Goal: Task Accomplishment & Management: Manage account settings

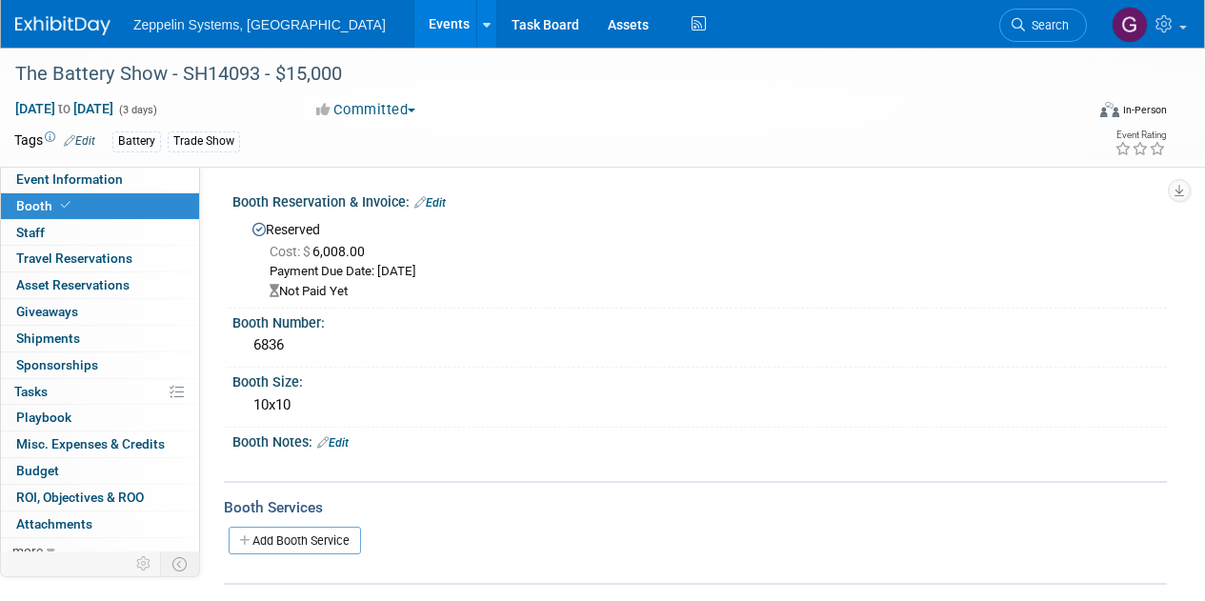
click at [414, 29] on link "Events" at bounding box center [449, 24] width 70 height 48
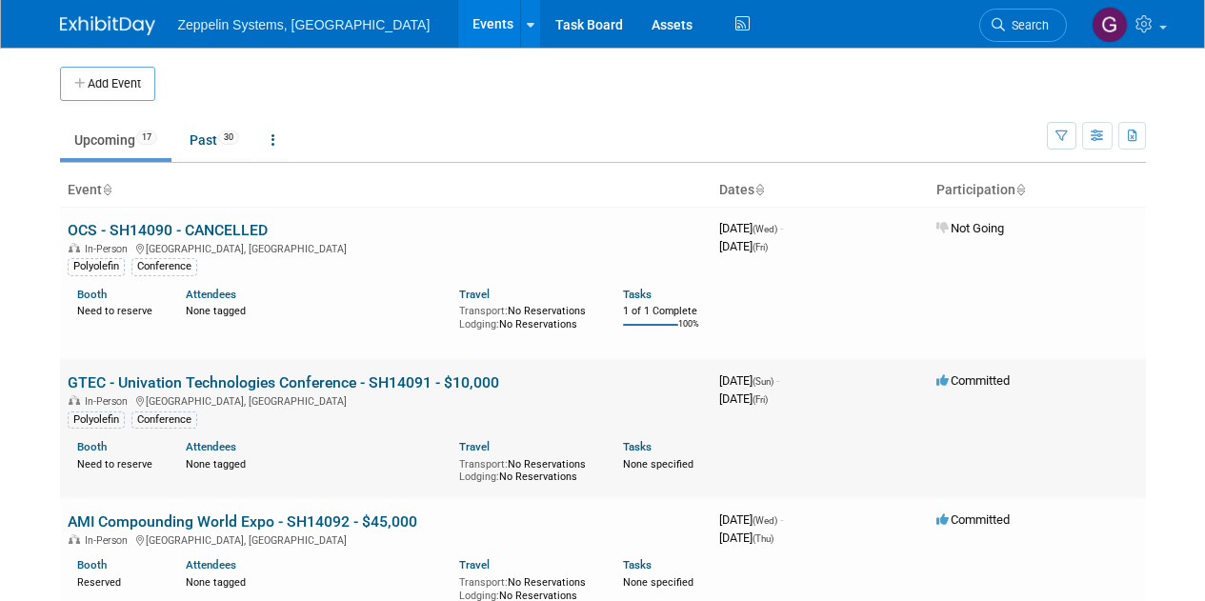
click at [309, 378] on link "GTEC - Univation Technologies Conference - SH14091 - $10,000" at bounding box center [284, 383] width 432 height 18
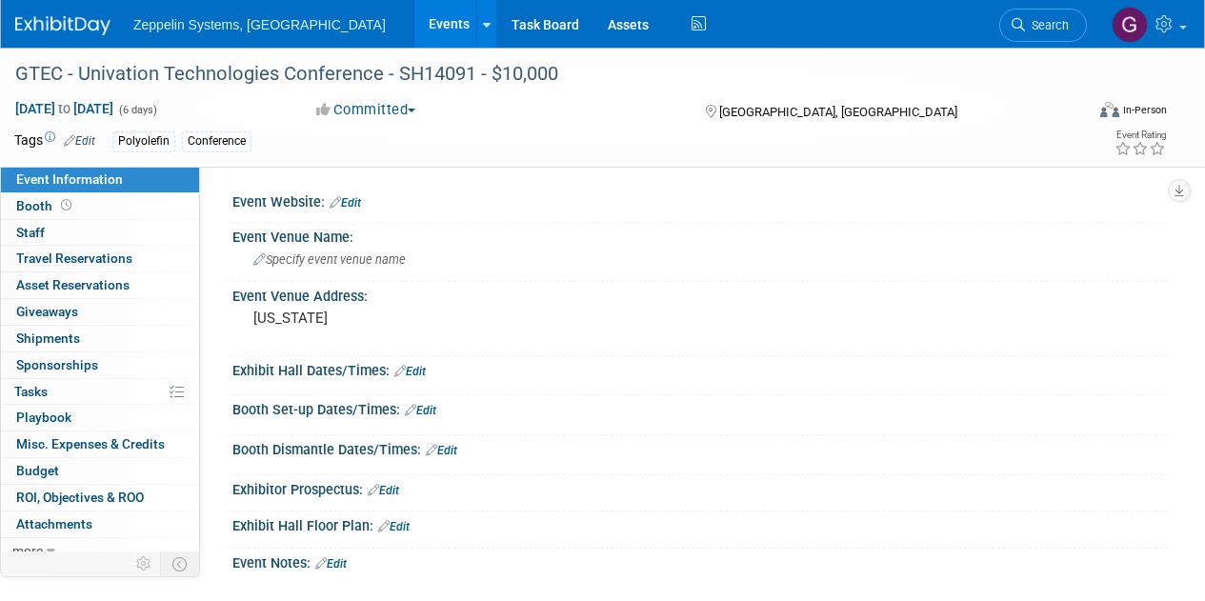
click at [362, 119] on button "Committed" at bounding box center [366, 110] width 113 height 20
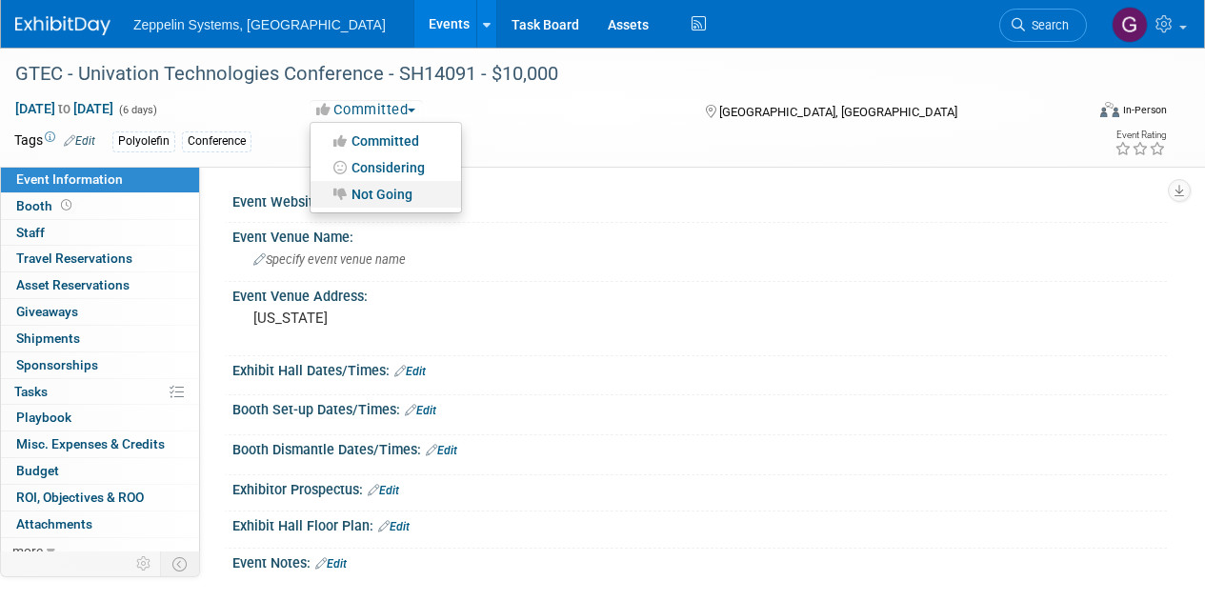
click at [399, 198] on link "Not Going" at bounding box center [386, 194] width 151 height 27
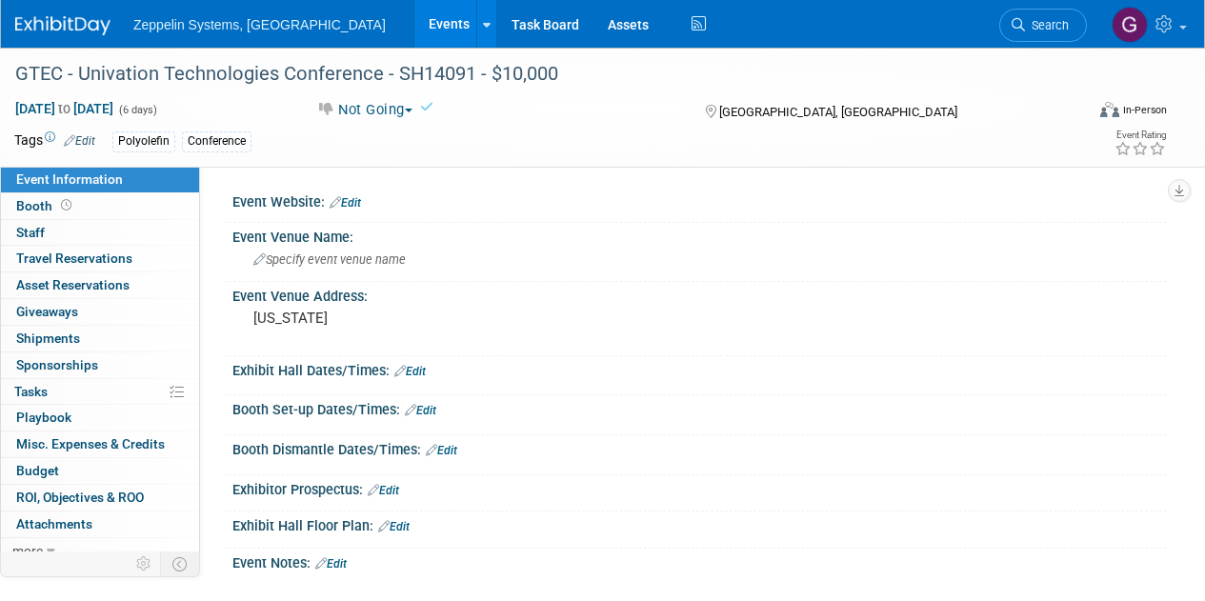
click at [414, 27] on link "Events" at bounding box center [449, 24] width 70 height 48
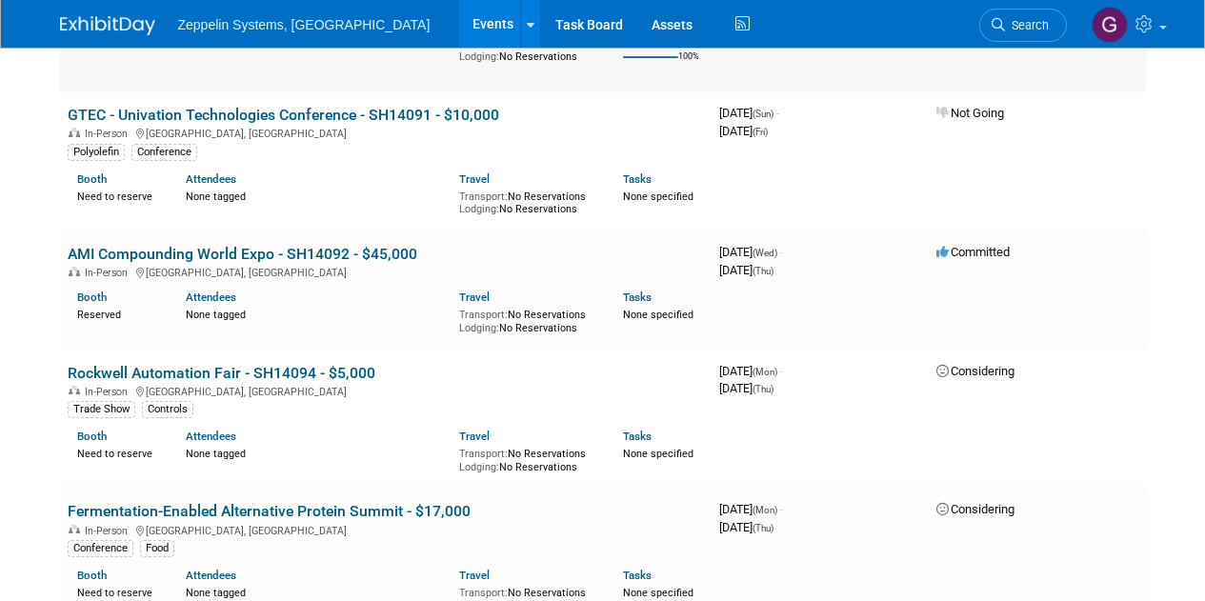
scroll to position [286, 0]
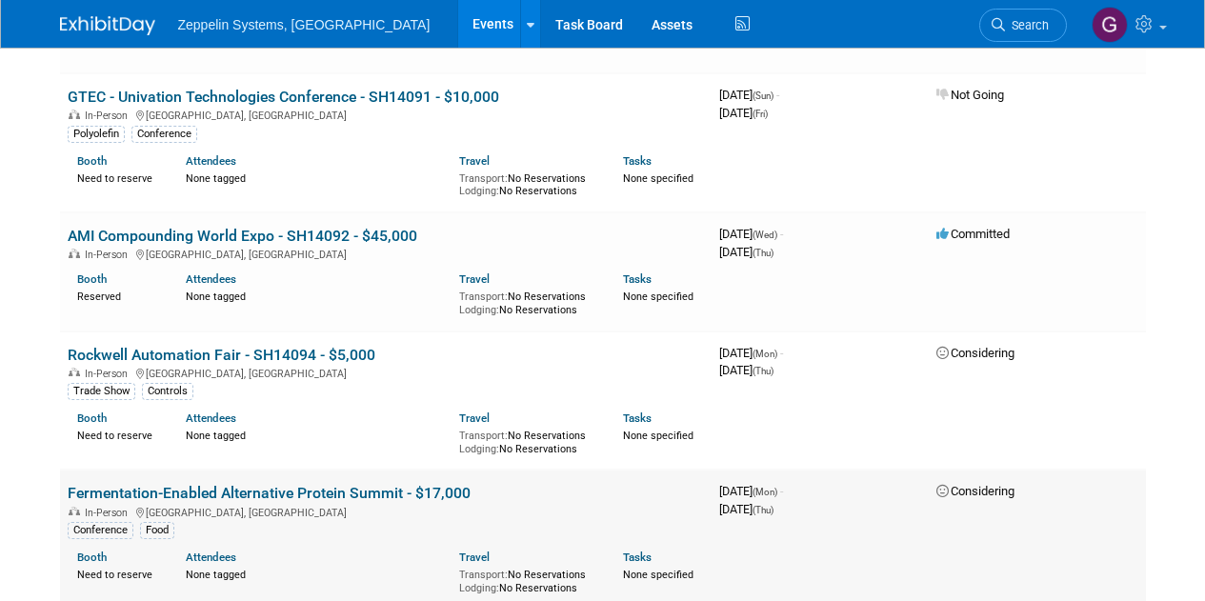
click at [356, 493] on link "Fermentation-Enabled Alternative Protein Summit - $17,000" at bounding box center [269, 493] width 403 height 18
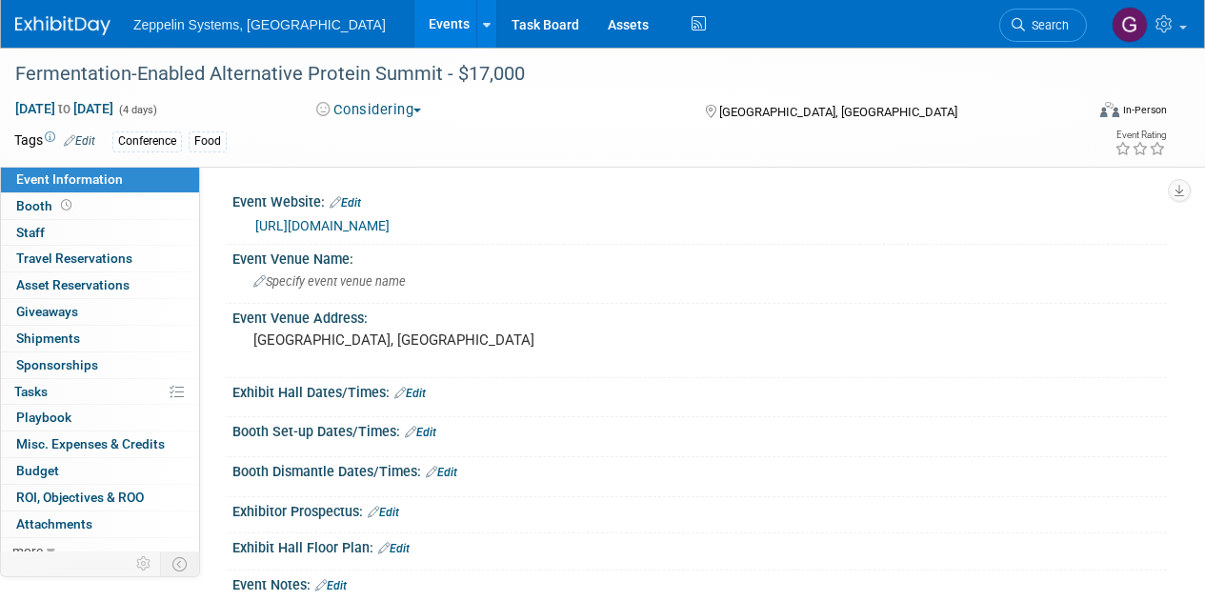
click at [363, 116] on button "Considering" at bounding box center [369, 110] width 119 height 20
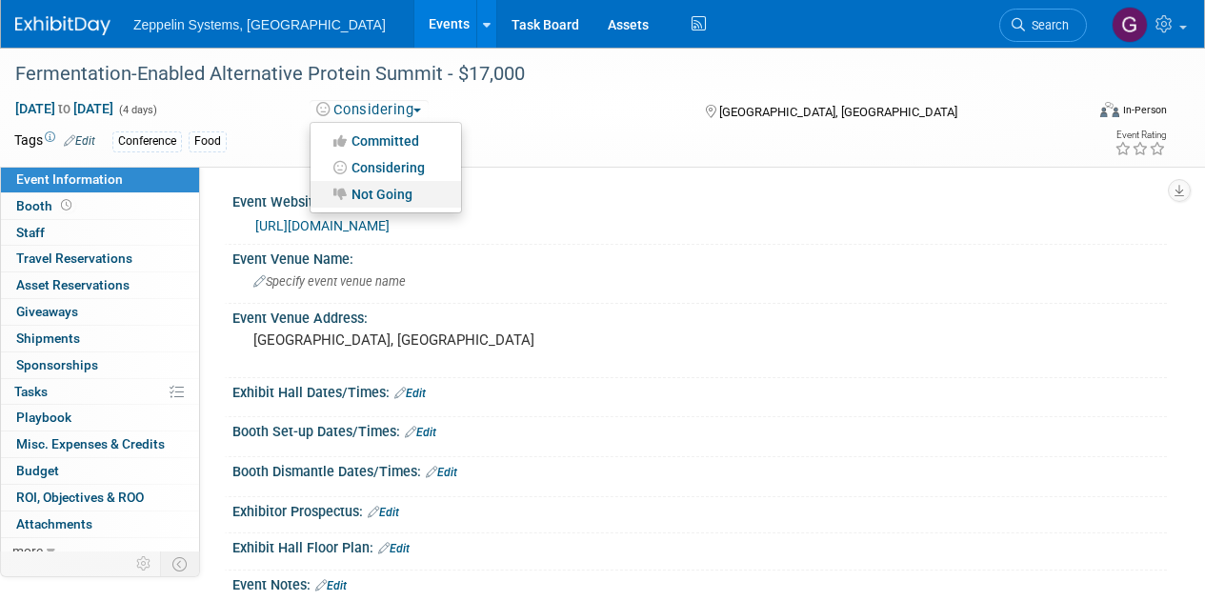
click at [394, 191] on link "Not Going" at bounding box center [386, 194] width 151 height 27
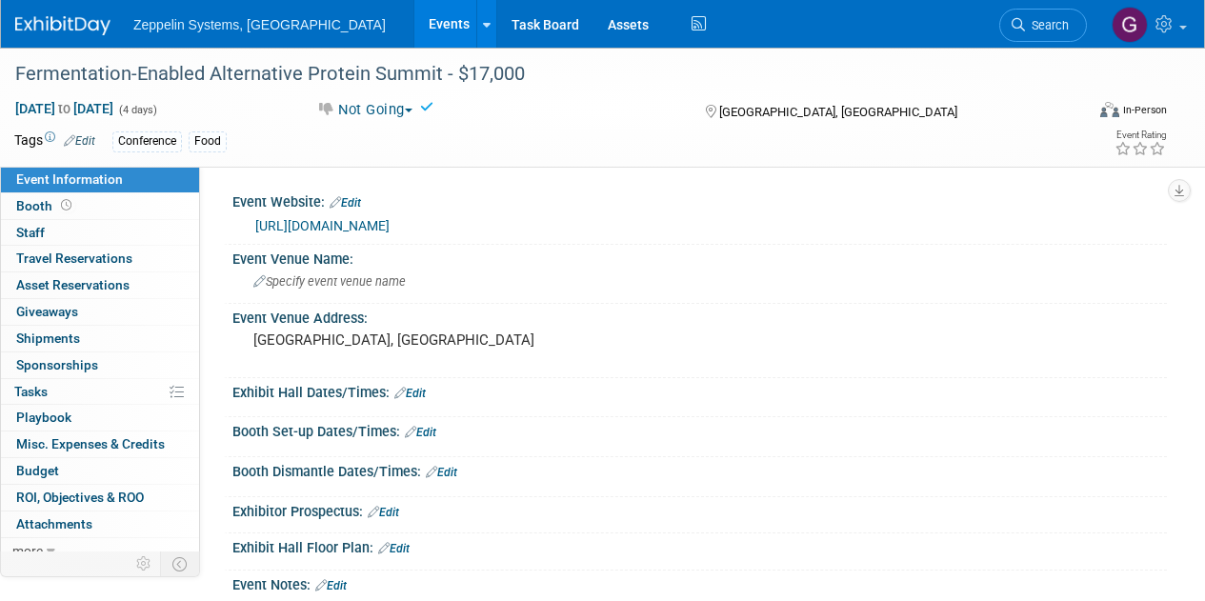
click at [414, 24] on link "Events" at bounding box center [449, 24] width 70 height 48
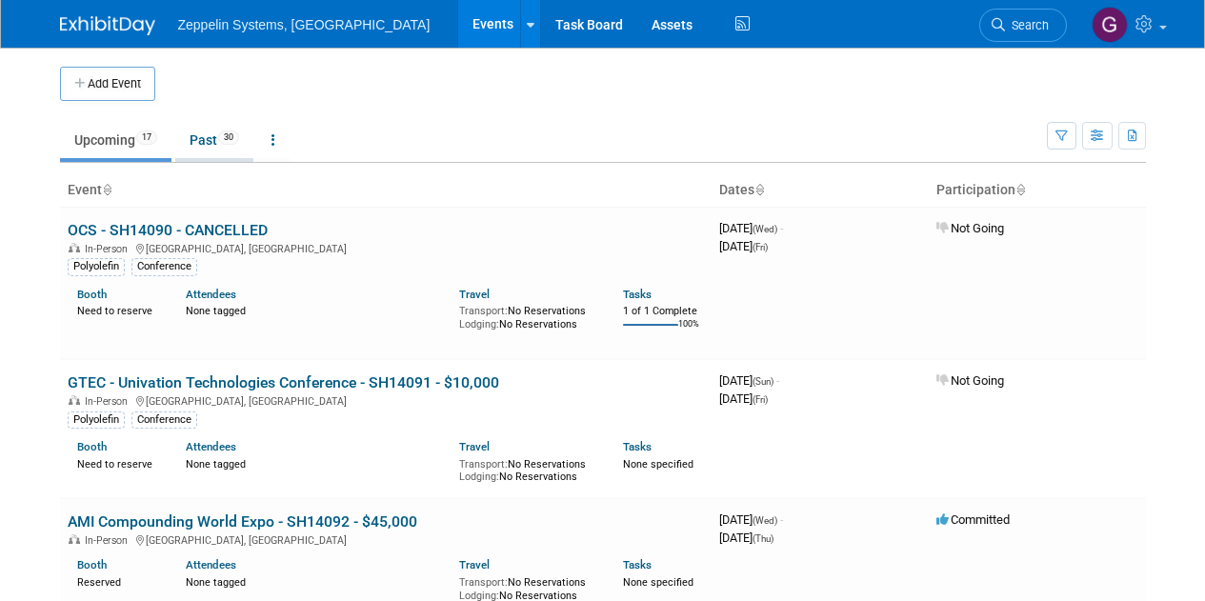
click at [196, 145] on link "Past 30" at bounding box center [214, 140] width 78 height 36
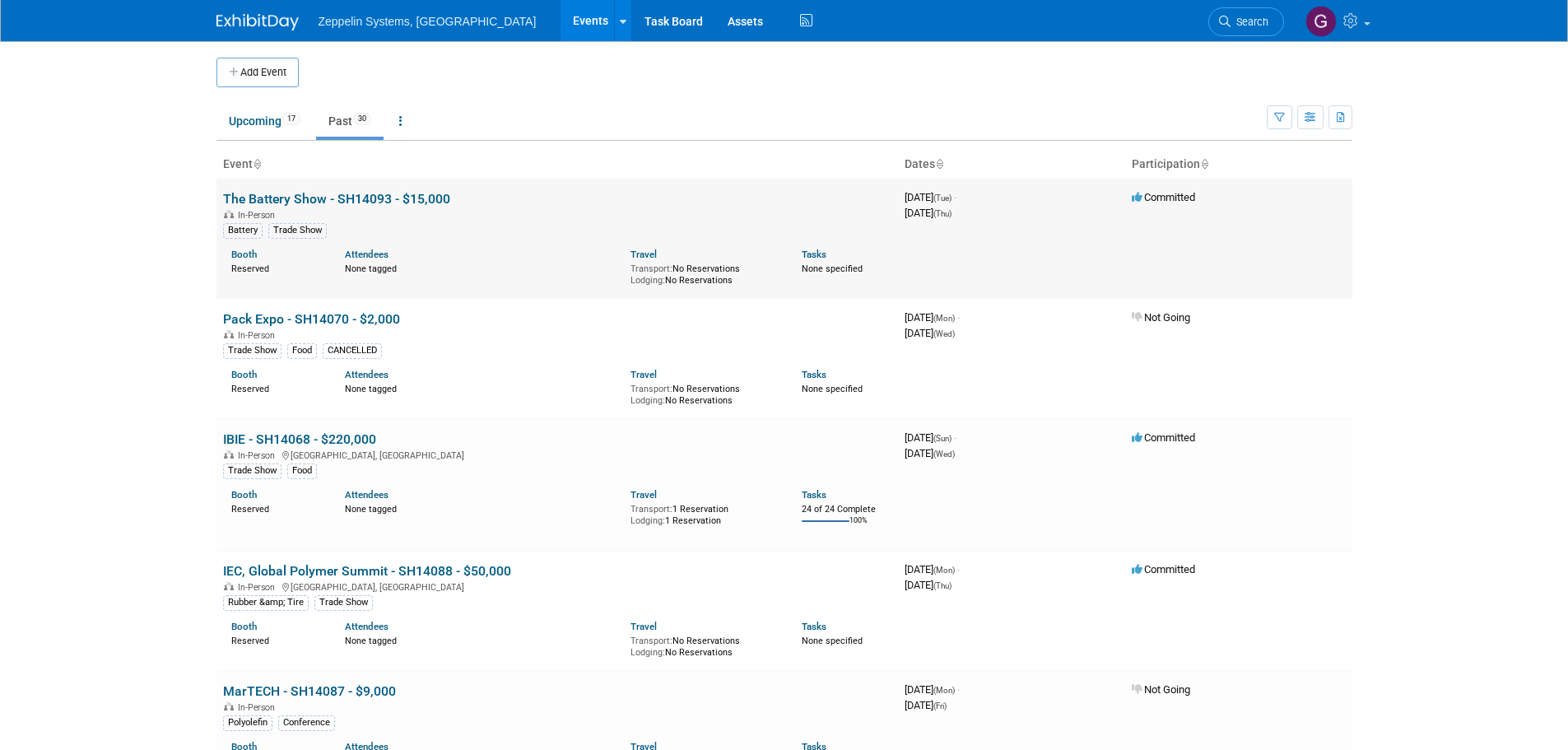
click at [340, 195] on link "The Battery Show - SH14093 - $15,000" at bounding box center [336, 199] width 227 height 16
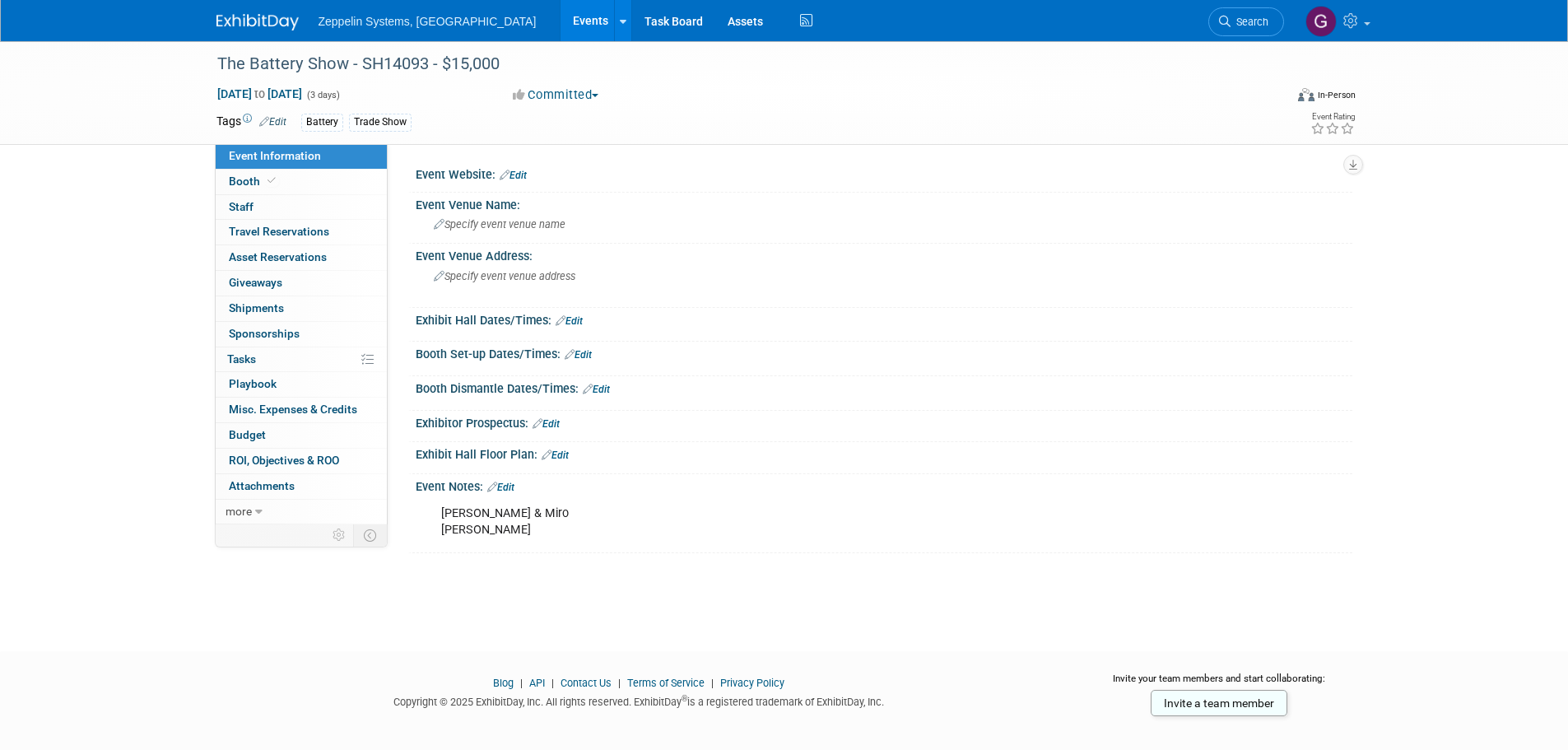
click at [561, 23] on link "Events" at bounding box center [591, 21] width 60 height 41
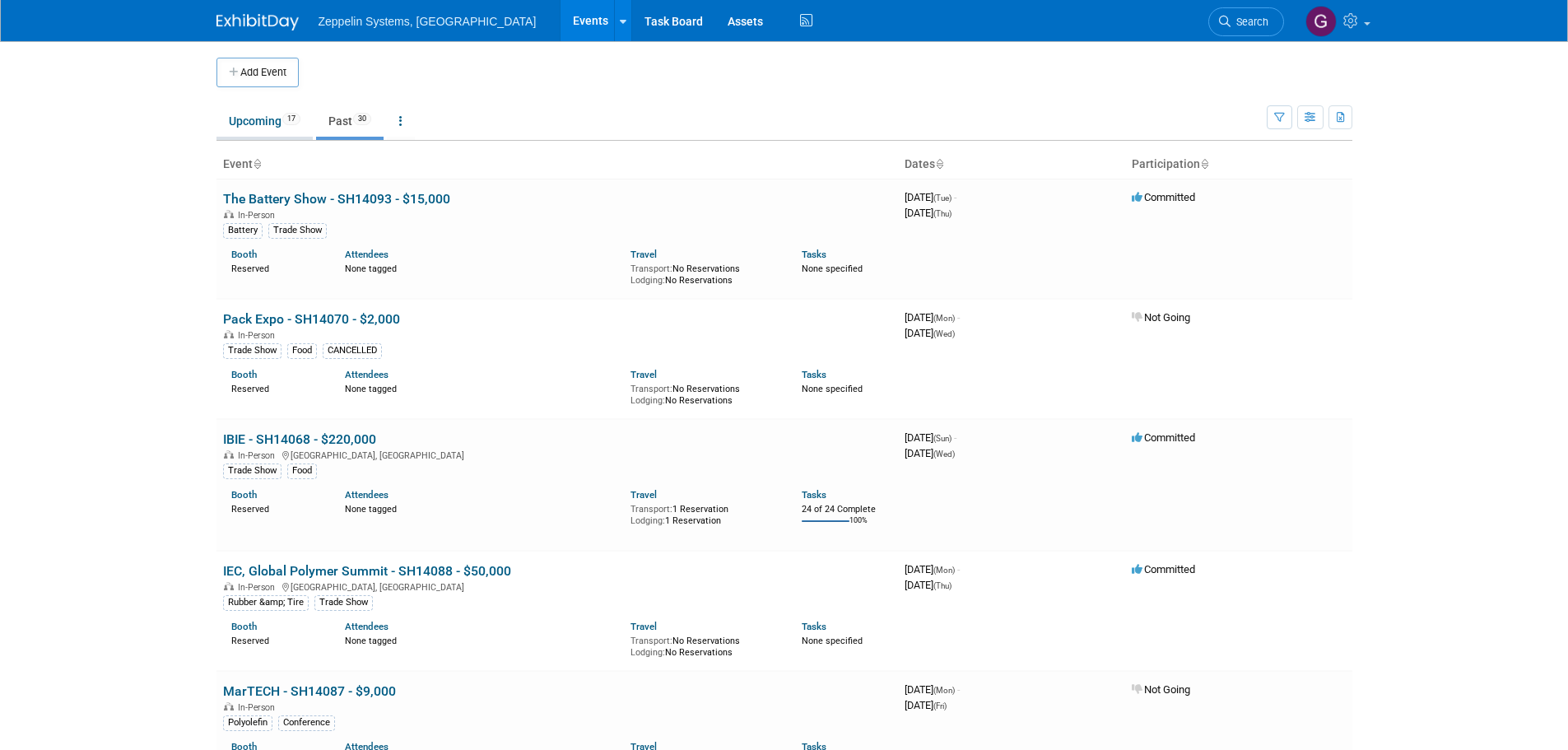
click at [260, 123] on link "Upcoming 17" at bounding box center [264, 121] width 96 height 31
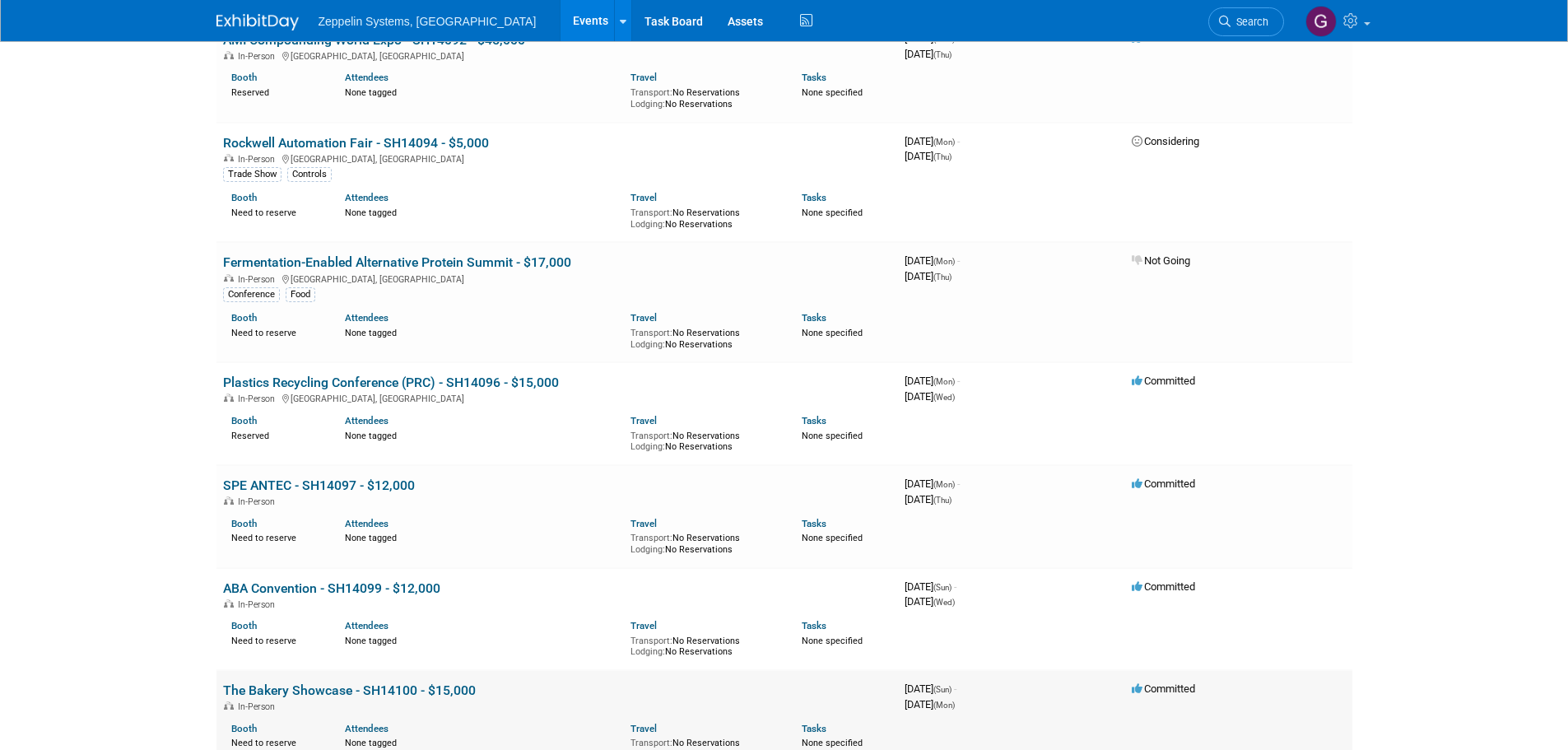
scroll to position [411, 0]
click at [366, 484] on link "SPE ANTEC - SH14097 - $12,000" at bounding box center [319, 485] width 192 height 16
